Goal: Task Accomplishment & Management: Manage account settings

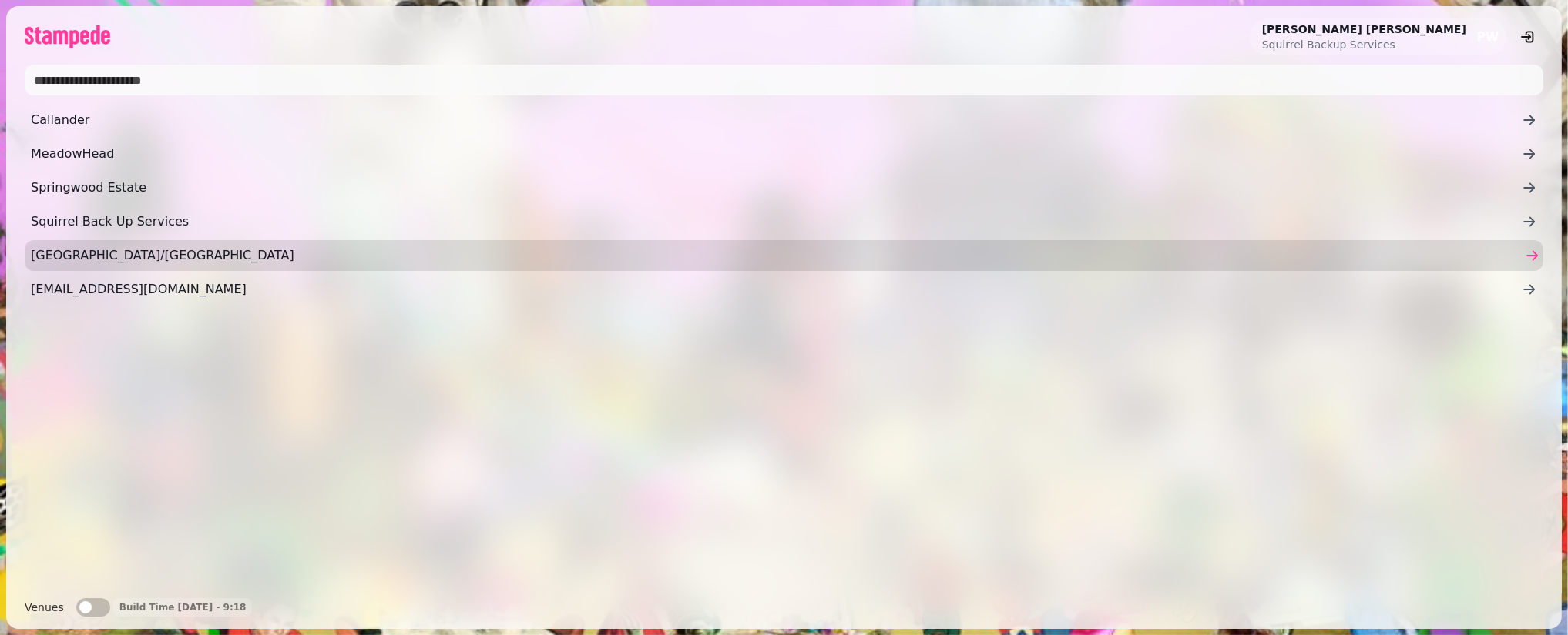
click at [908, 250] on span "Tantallon/Belhaven" at bounding box center [775, 255] width 1490 height 18
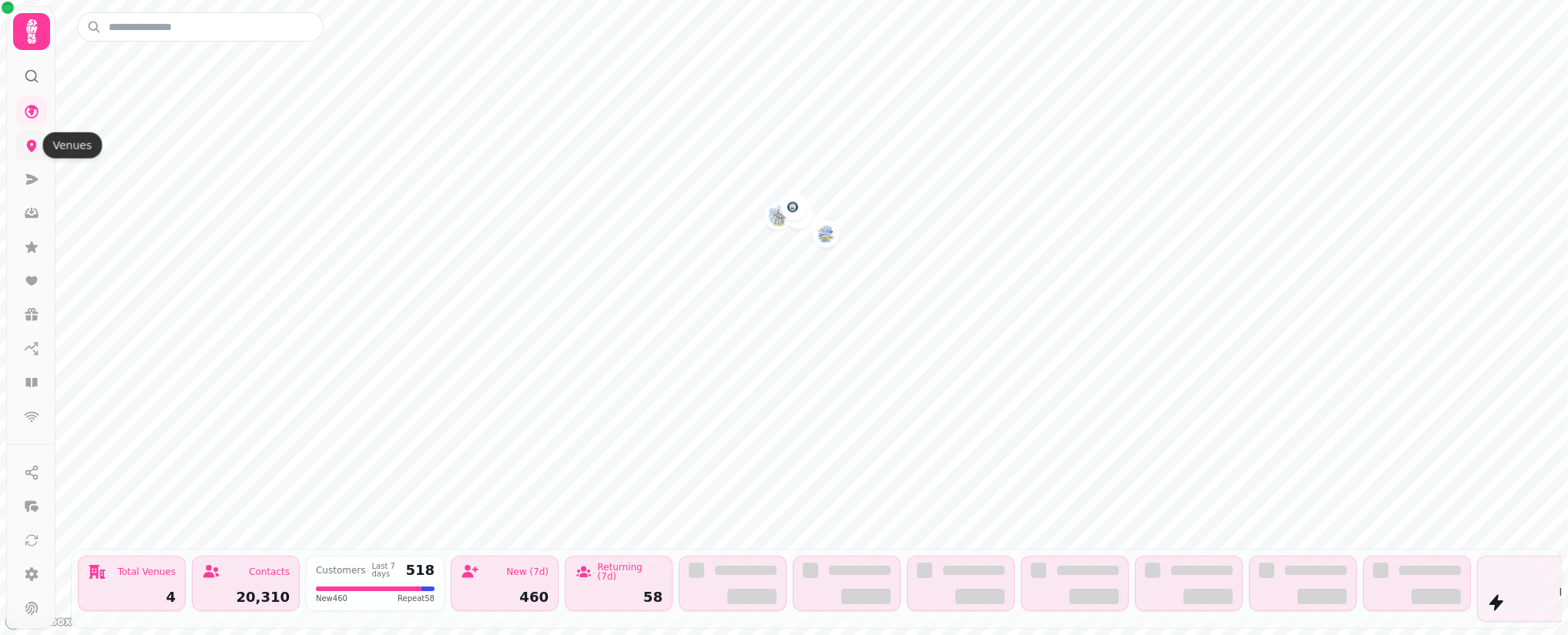
click at [30, 144] on icon at bounding box center [32, 146] width 10 height 12
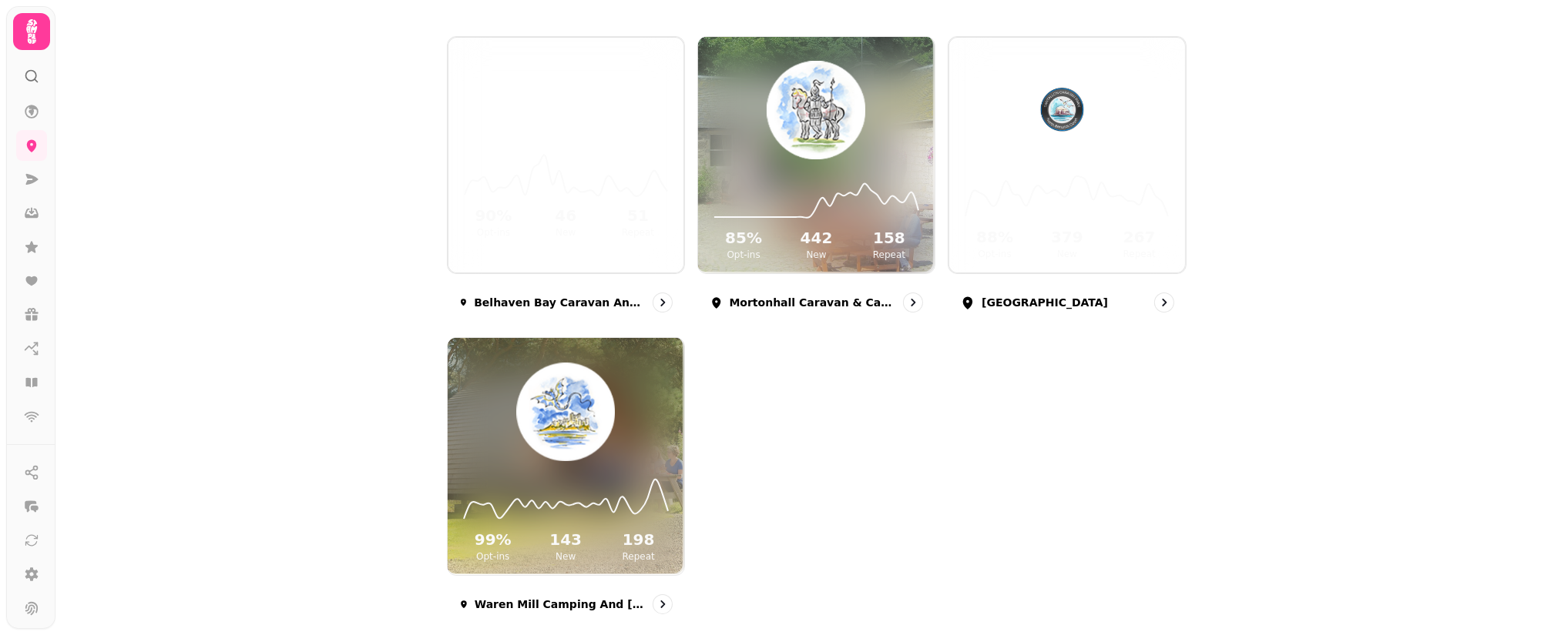
scroll to position [218, 0]
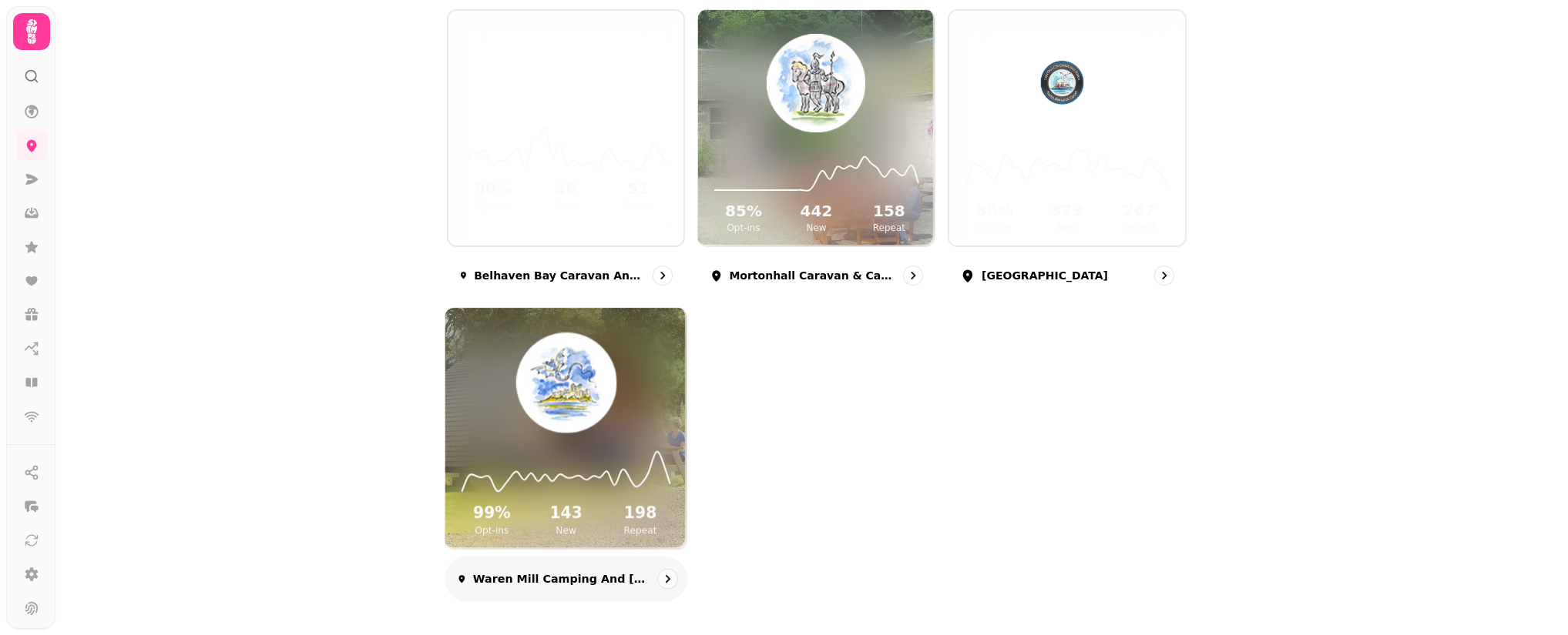
click at [676, 496] on div "99 % Opt-ins 143 New 198 Repeat" at bounding box center [565, 491] width 242 height 116
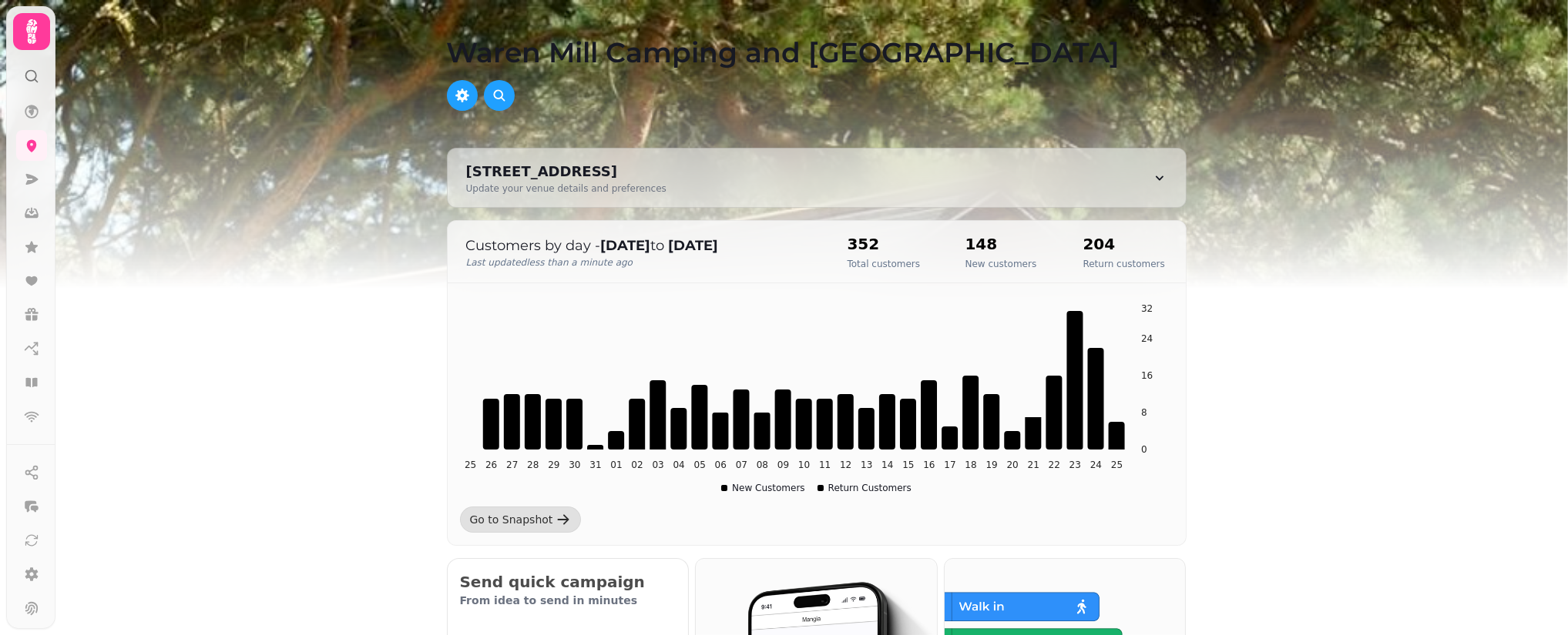
click at [1559, 281] on img at bounding box center [784, 193] width 1568 height 385
click at [1434, 400] on div "Waren Mill Camping and Caravan Park Waren Mill, Belford, Northumberland NE70 7E…" at bounding box center [817, 317] width 1503 height 635
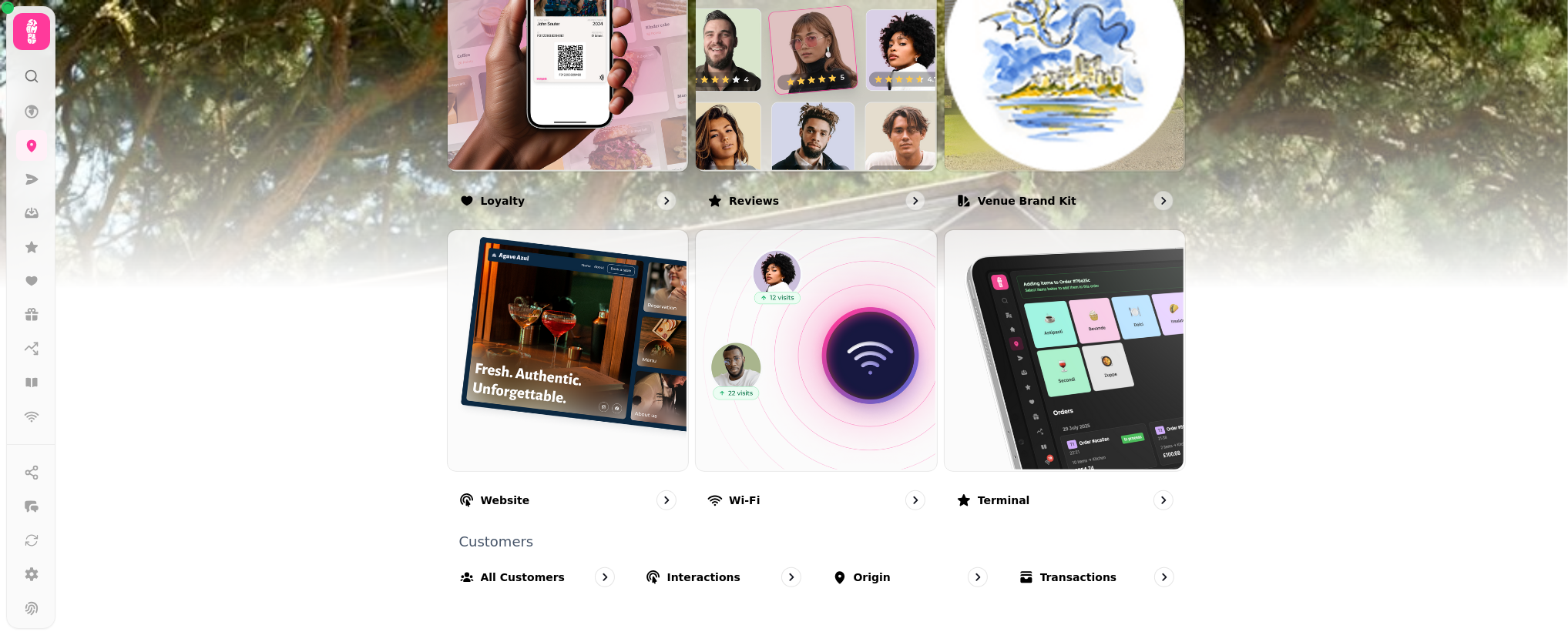
scroll to position [928, 0]
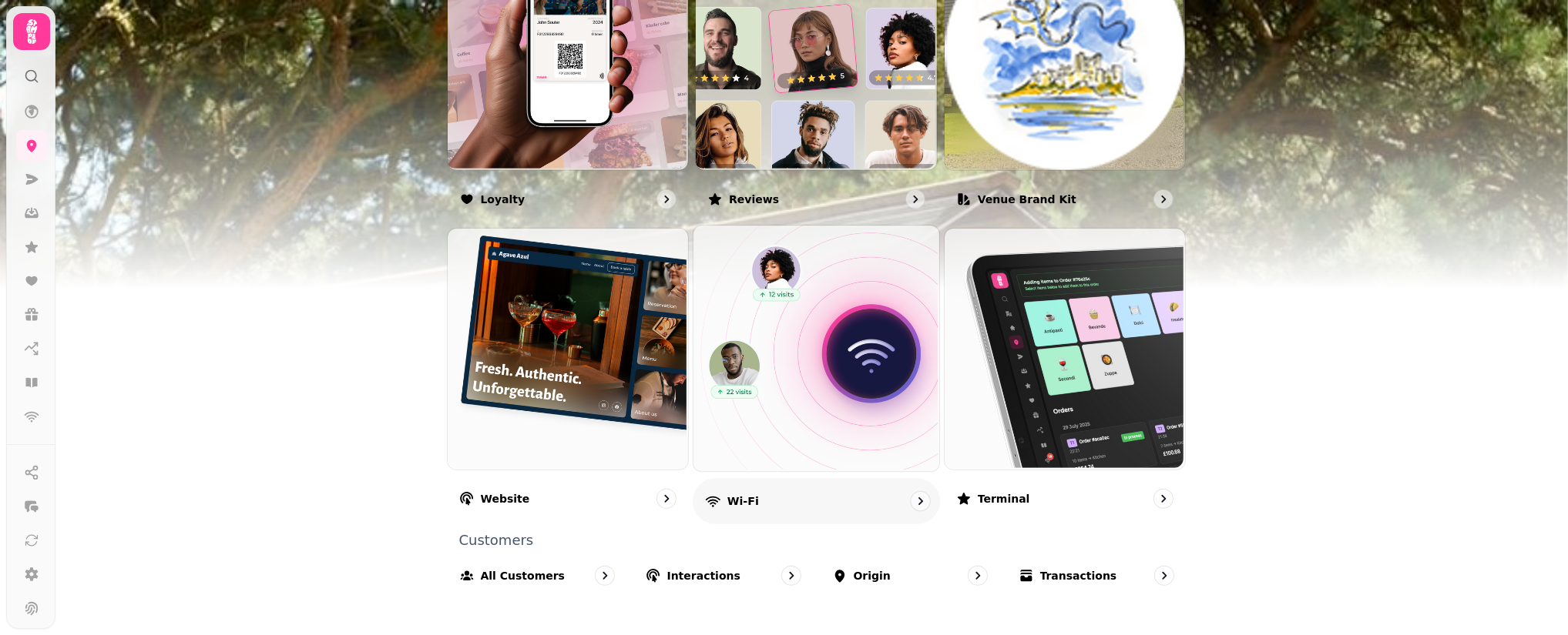
click at [753, 491] on div "Wi-Fi" at bounding box center [817, 501] width 247 height 45
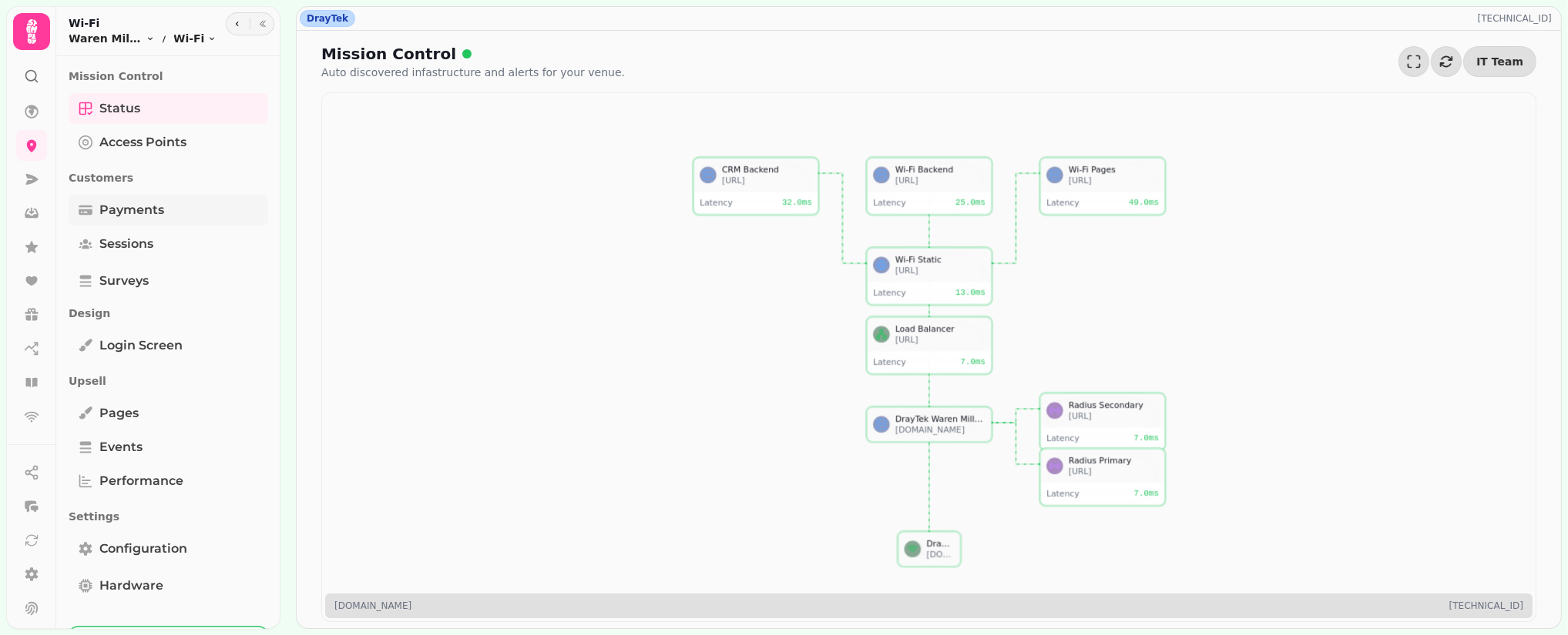
click at [112, 214] on span "Payments" at bounding box center [132, 210] width 65 height 18
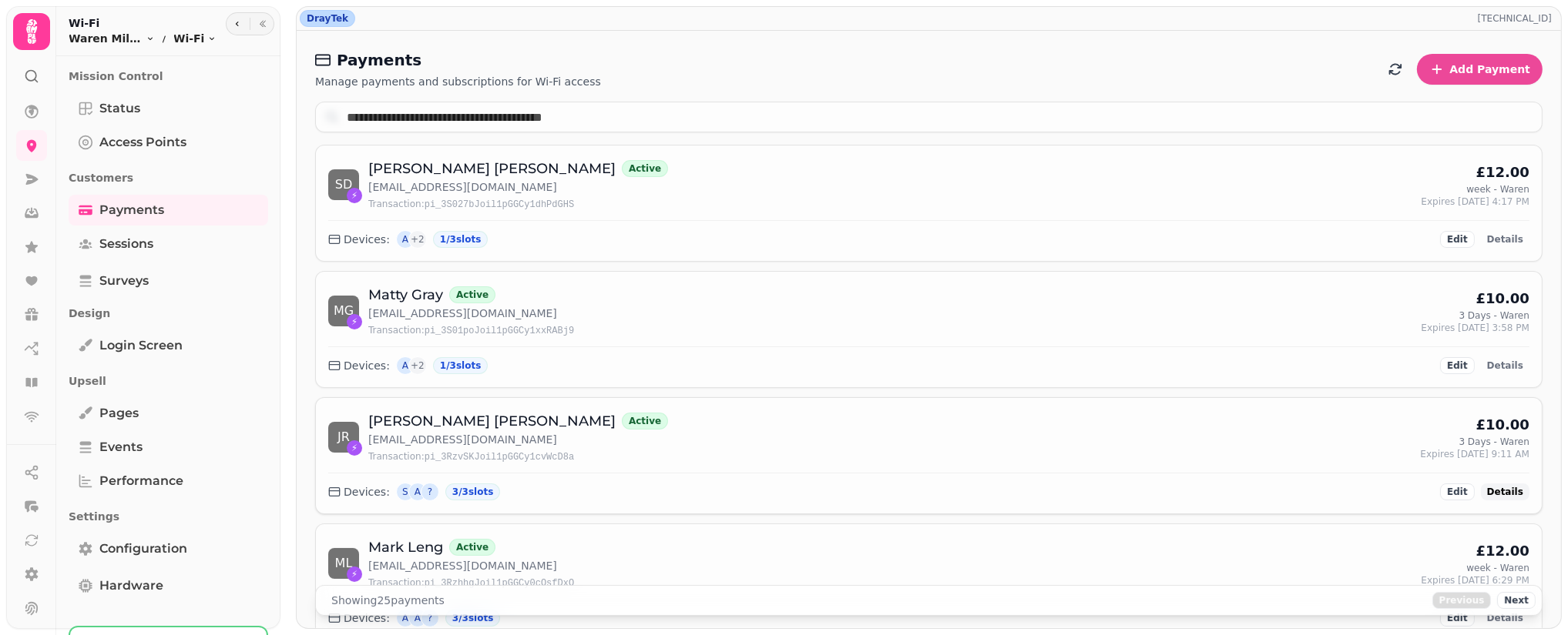
click at [1492, 491] on span "Details" at bounding box center [1505, 492] width 36 height 10
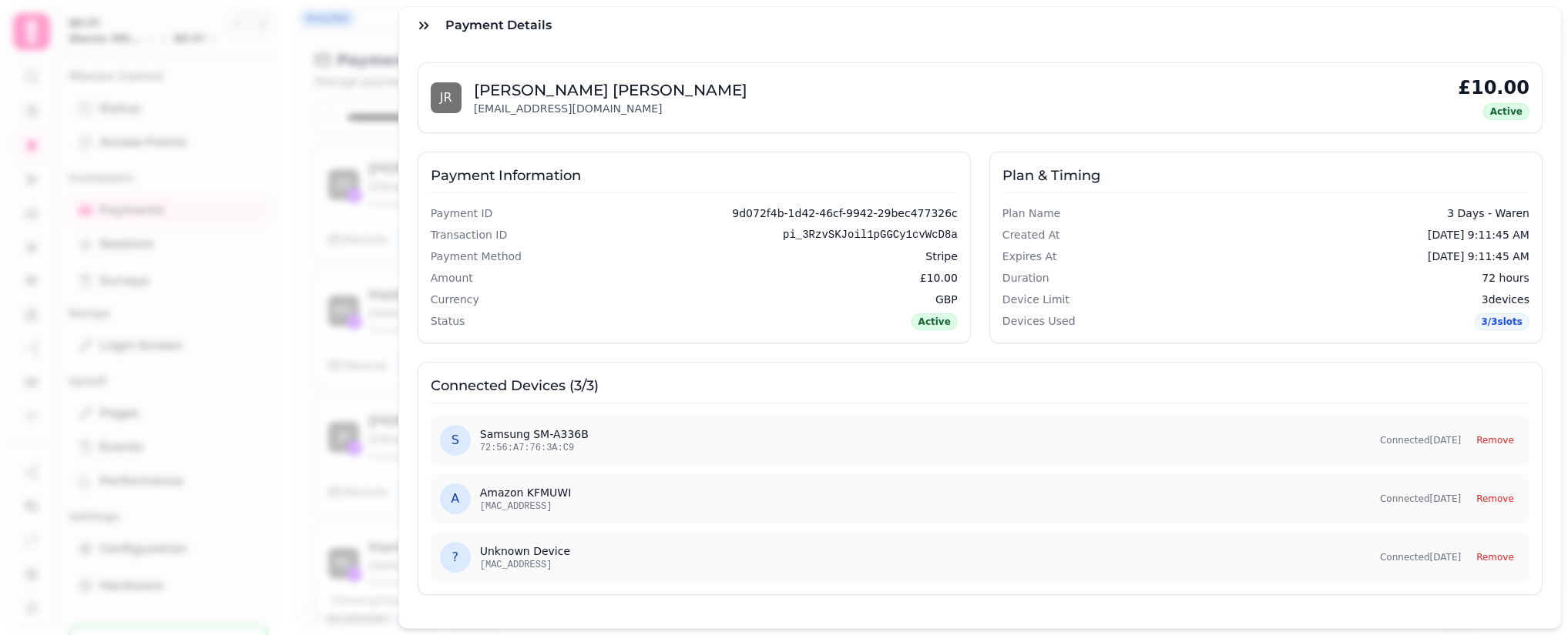
click at [1492, 491] on button "Remove" at bounding box center [1495, 498] width 50 height 18
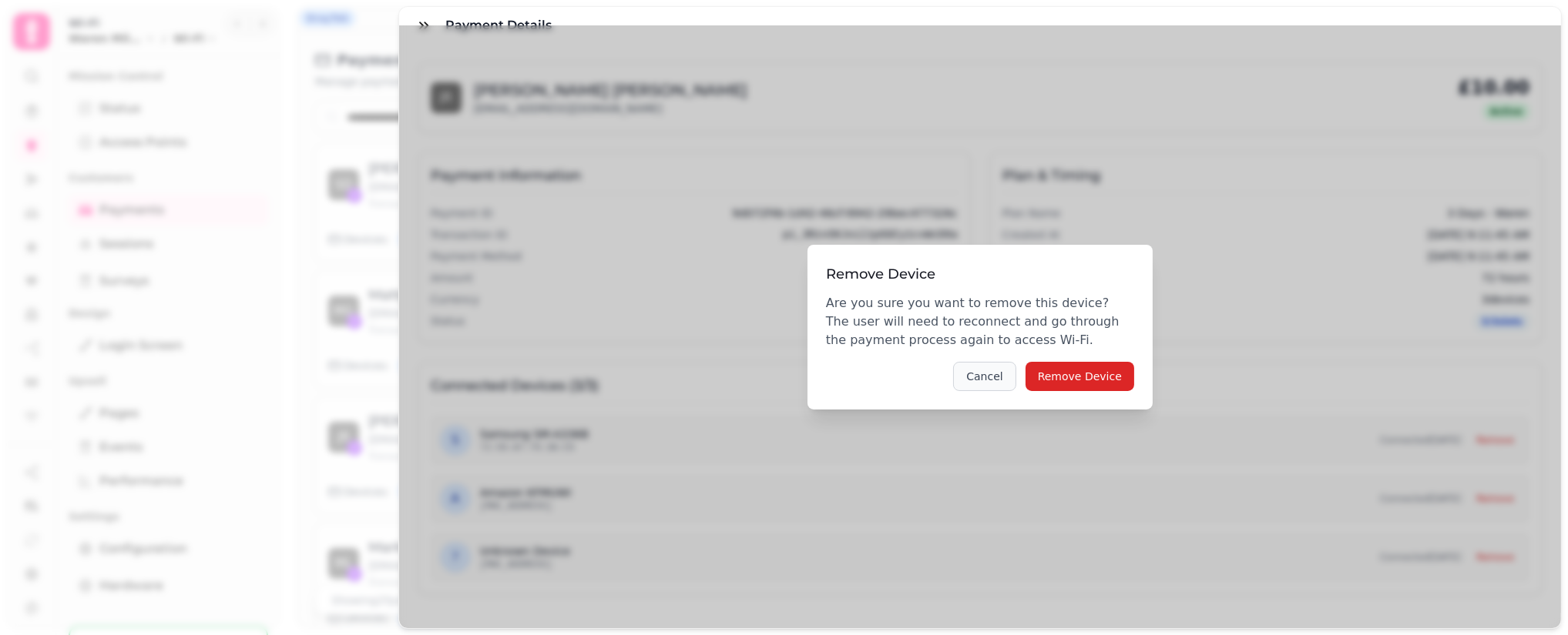
click at [1001, 374] on button "Cancel" at bounding box center [983, 376] width 62 height 30
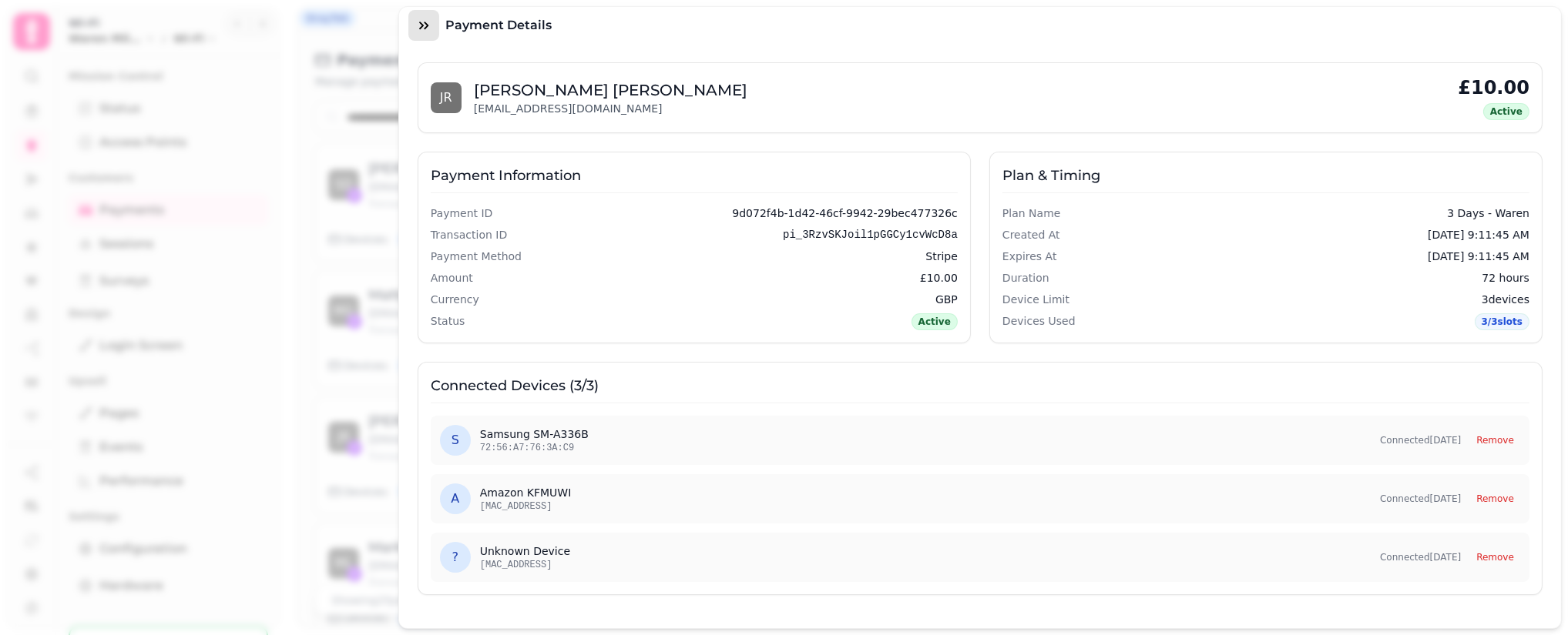
click at [426, 34] on button "button" at bounding box center [424, 25] width 31 height 31
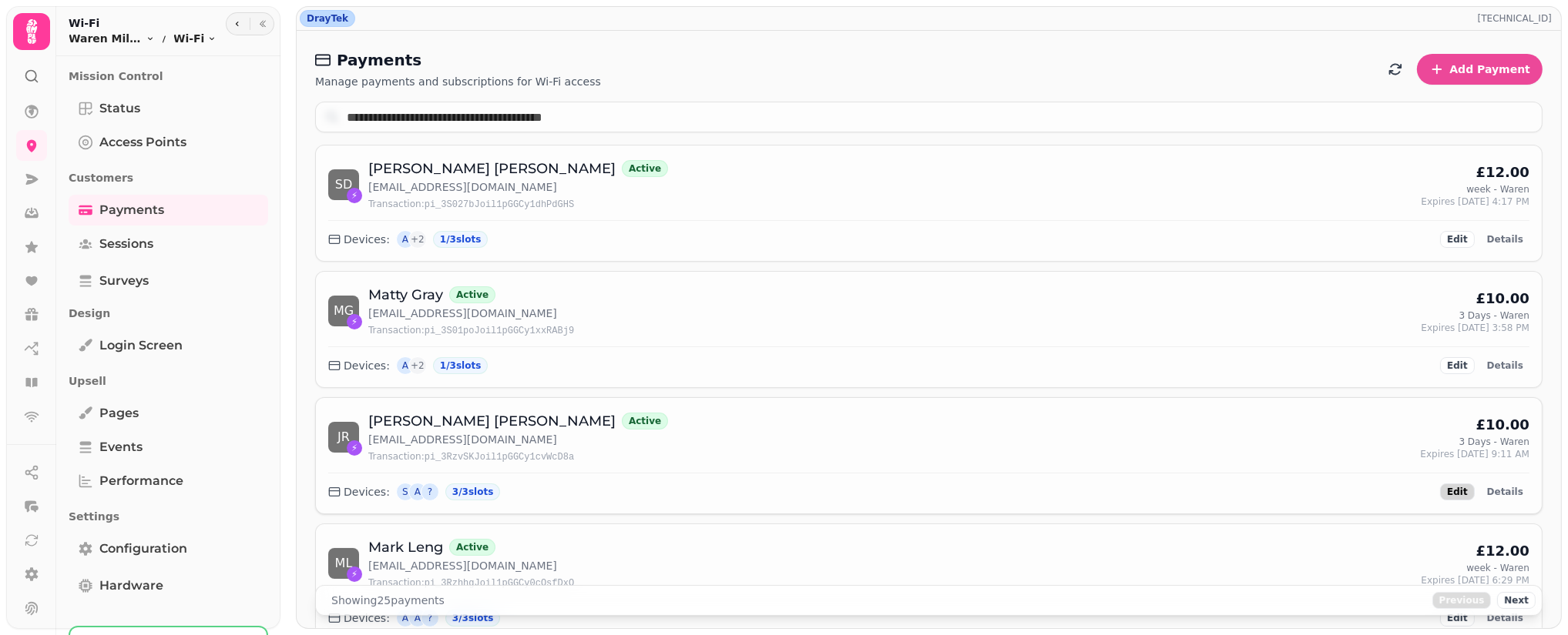
click at [1458, 492] on span "Edit" at bounding box center [1458, 492] width 21 height 10
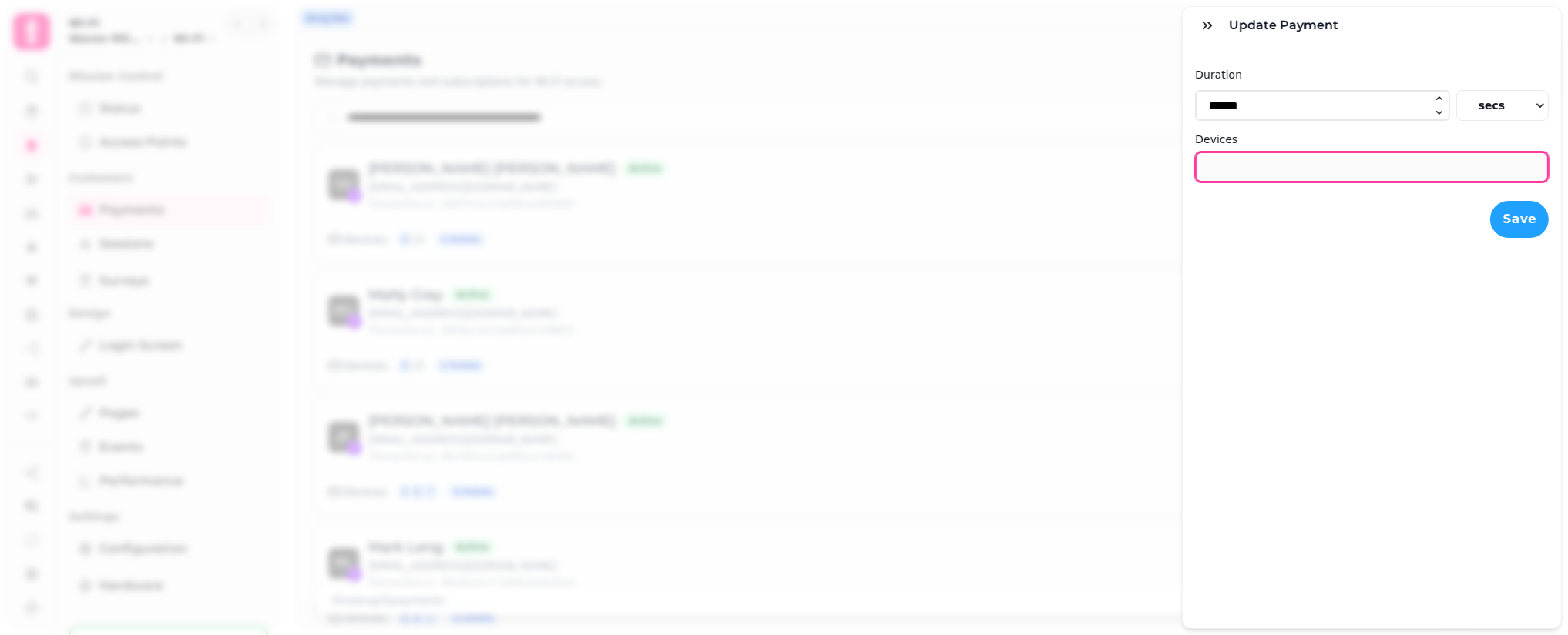
click at [1321, 169] on input "*" at bounding box center [1372, 167] width 354 height 31
type input "*"
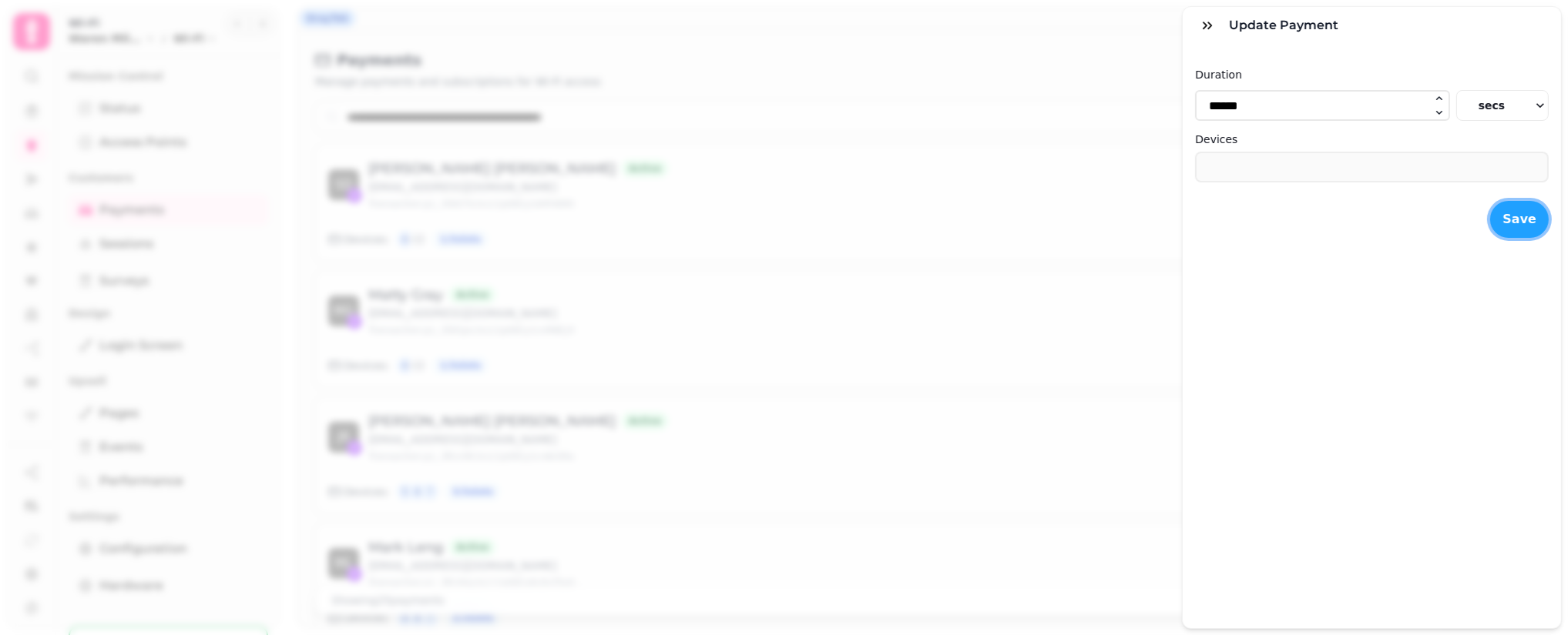
click at [1490, 211] on button "Save" at bounding box center [1519, 219] width 58 height 37
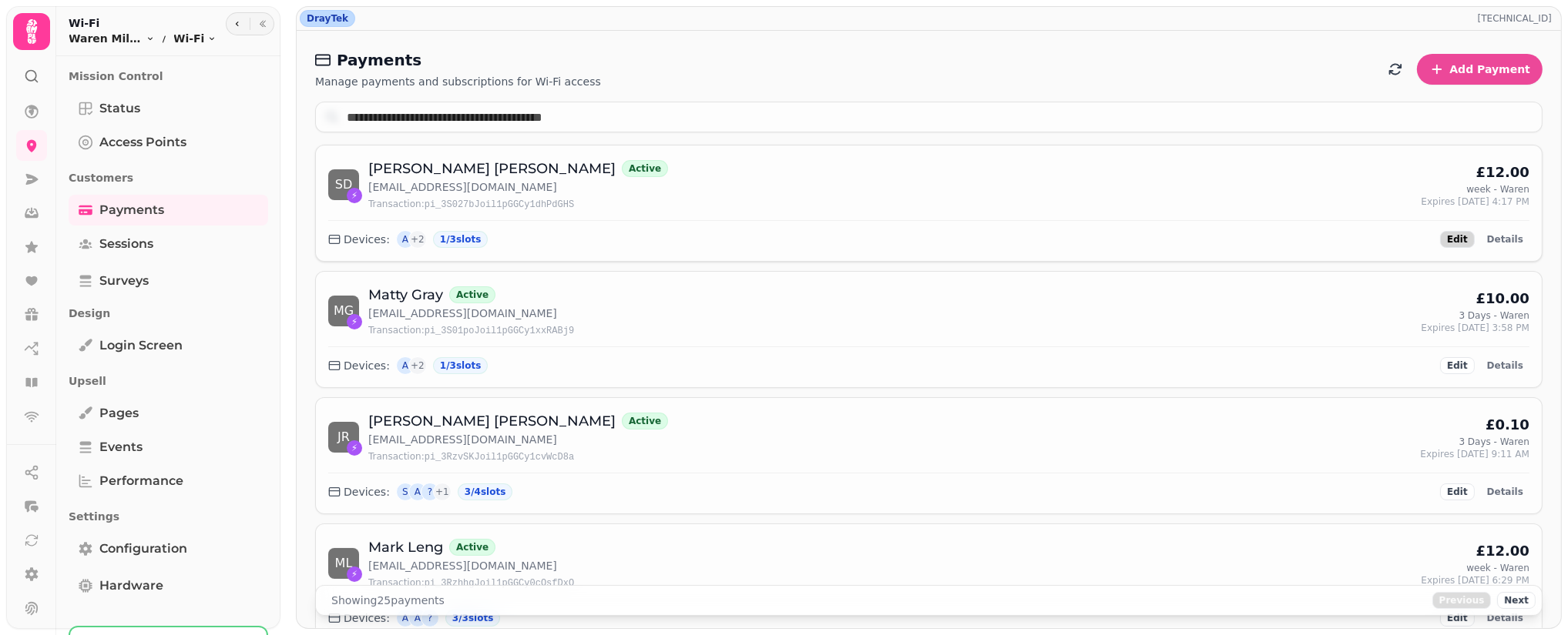
click at [1450, 242] on span "Edit" at bounding box center [1458, 239] width 21 height 10
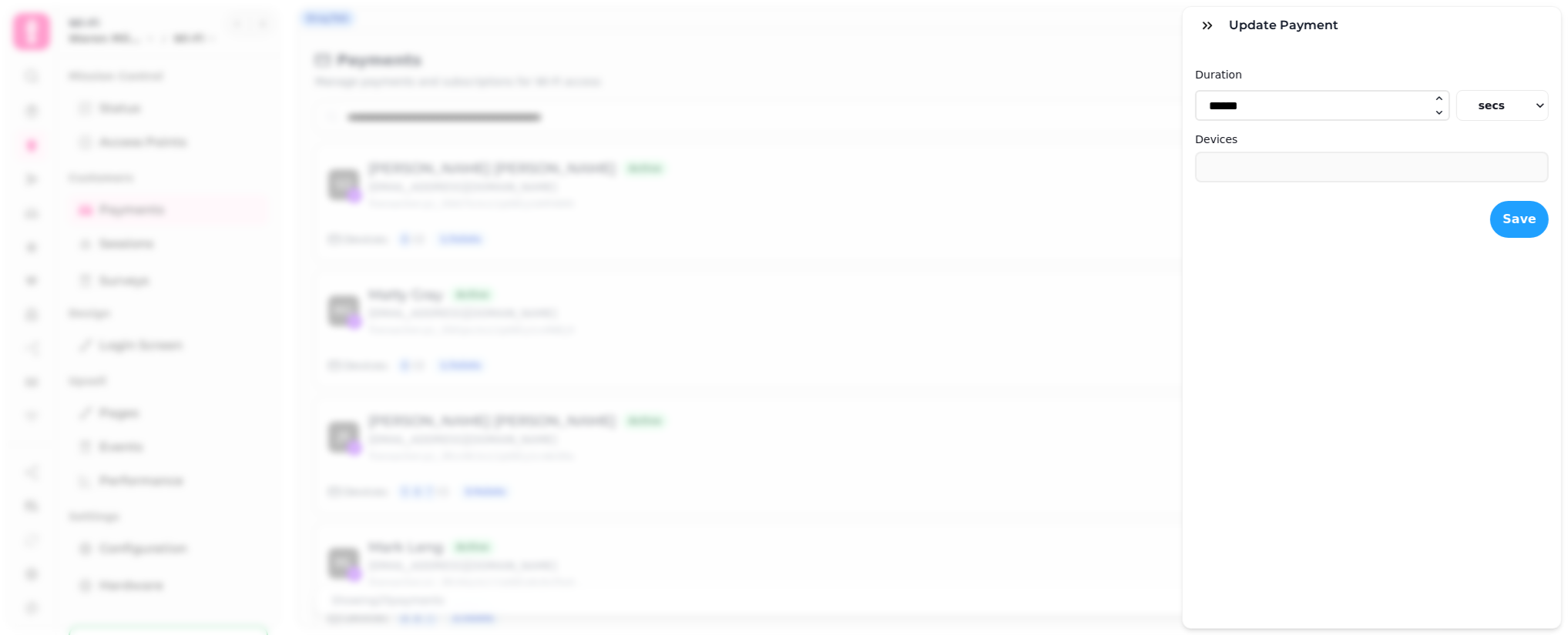
click at [1450, 246] on div "Duration ****** secs Devices * Save" at bounding box center [1372, 147] width 379 height 206
click at [1199, 13] on button "button" at bounding box center [1208, 25] width 31 height 31
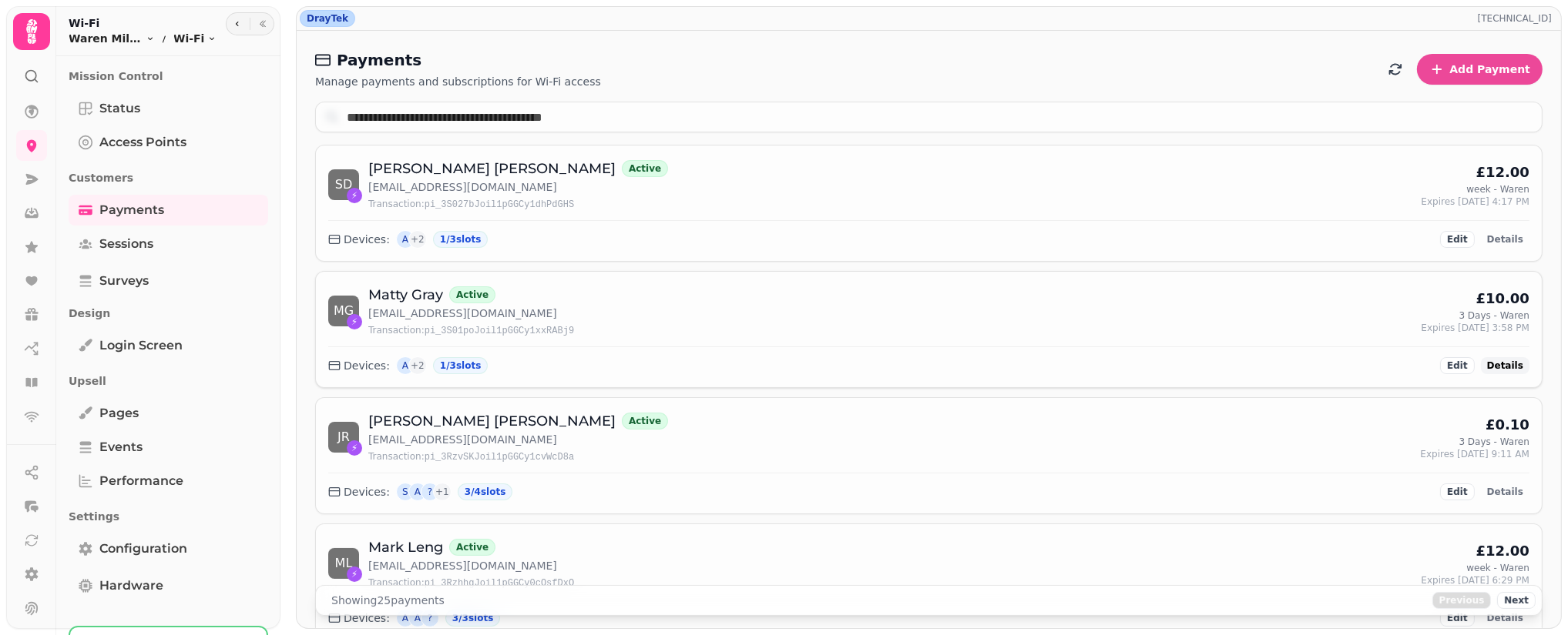
click at [1490, 361] on span "Details" at bounding box center [1505, 366] width 36 height 10
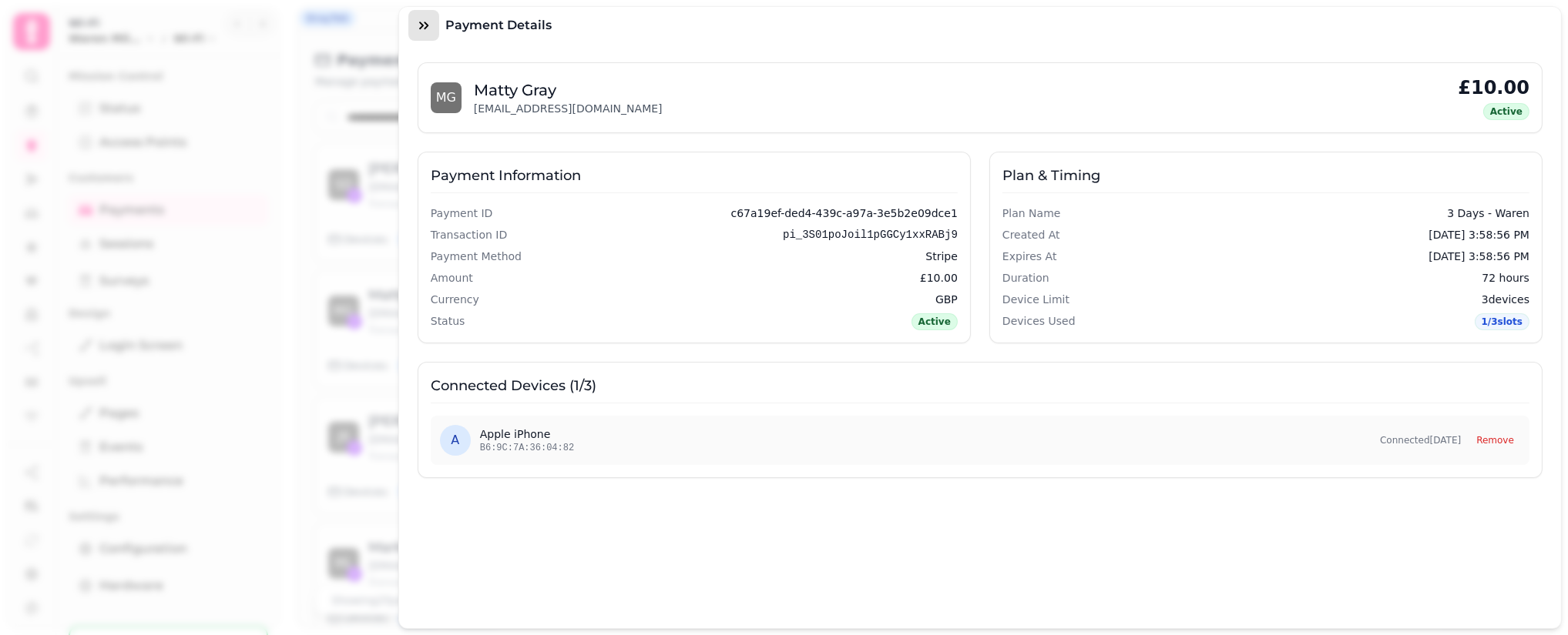
click at [426, 30] on icon "button" at bounding box center [424, 25] width 15 height 15
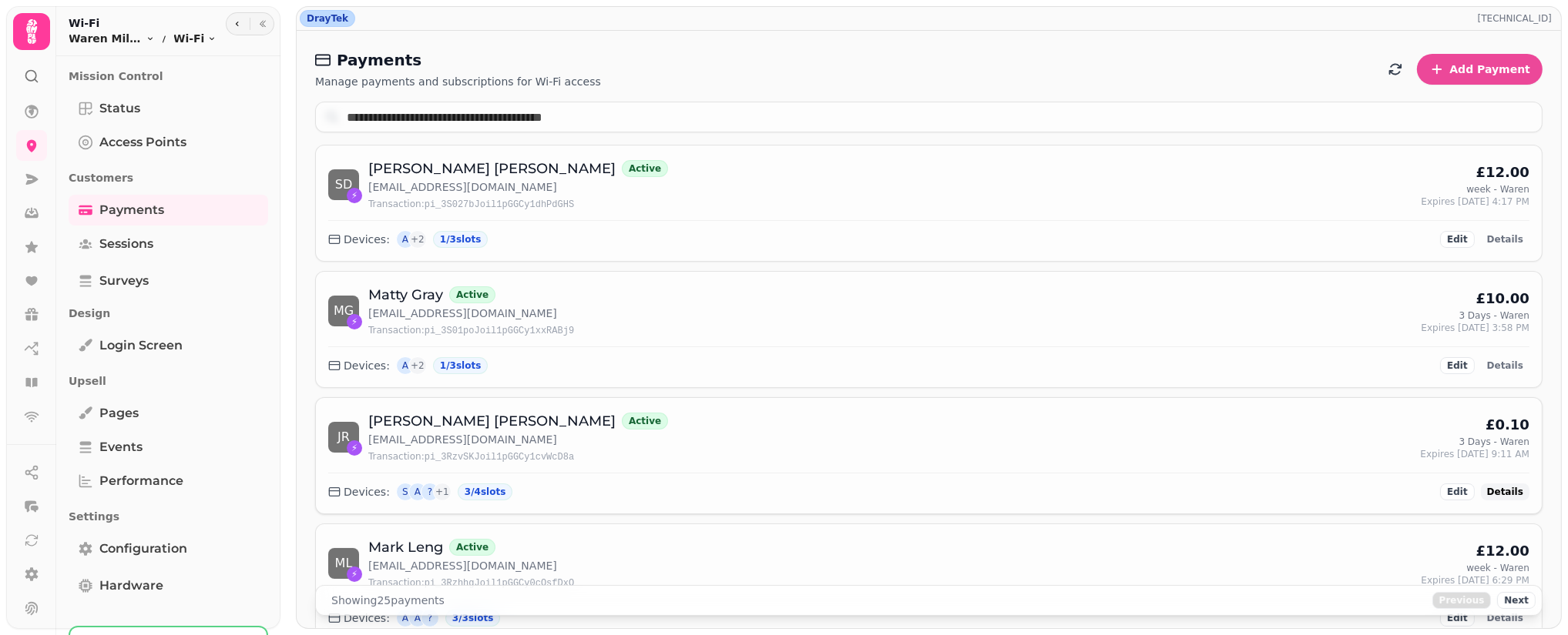
click at [1487, 488] on span "Details" at bounding box center [1505, 492] width 36 height 10
